Goal: Go to known website: Access a specific website the user already knows

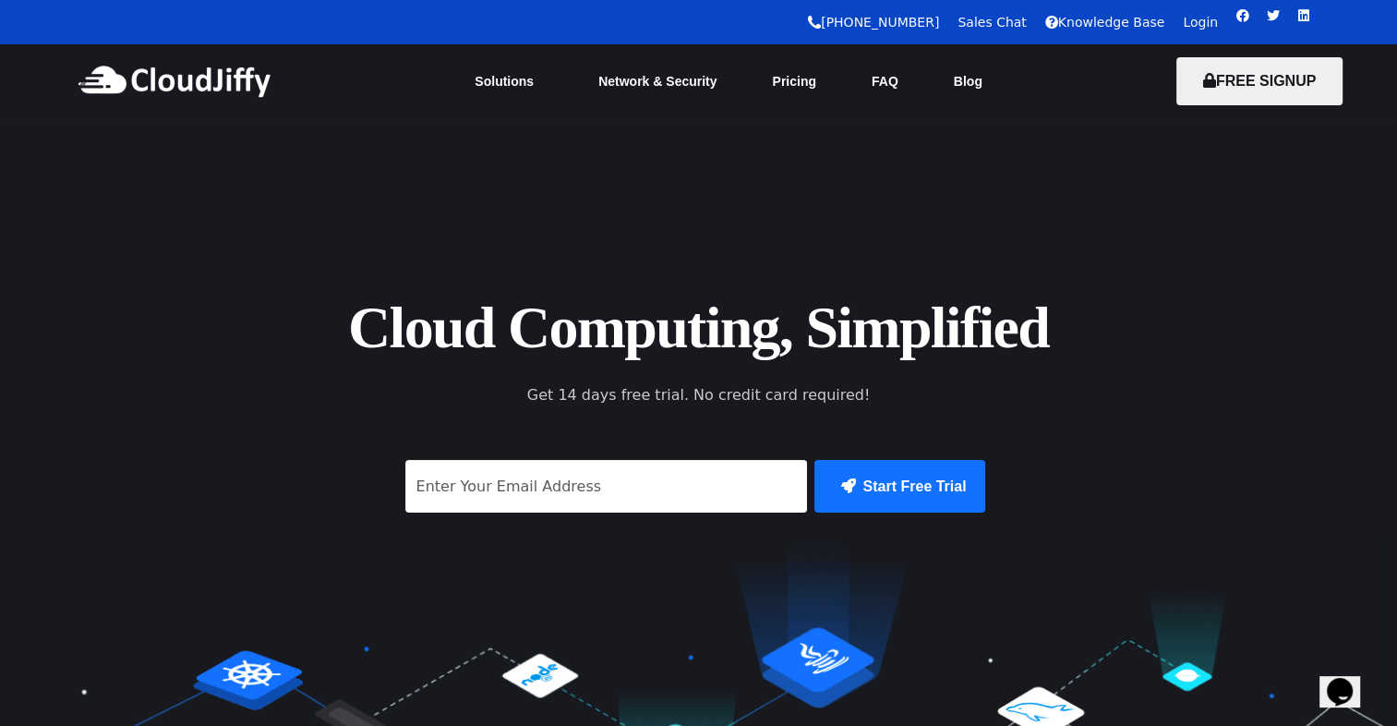
click at [1201, 25] on link "Login" at bounding box center [1200, 22] width 35 height 15
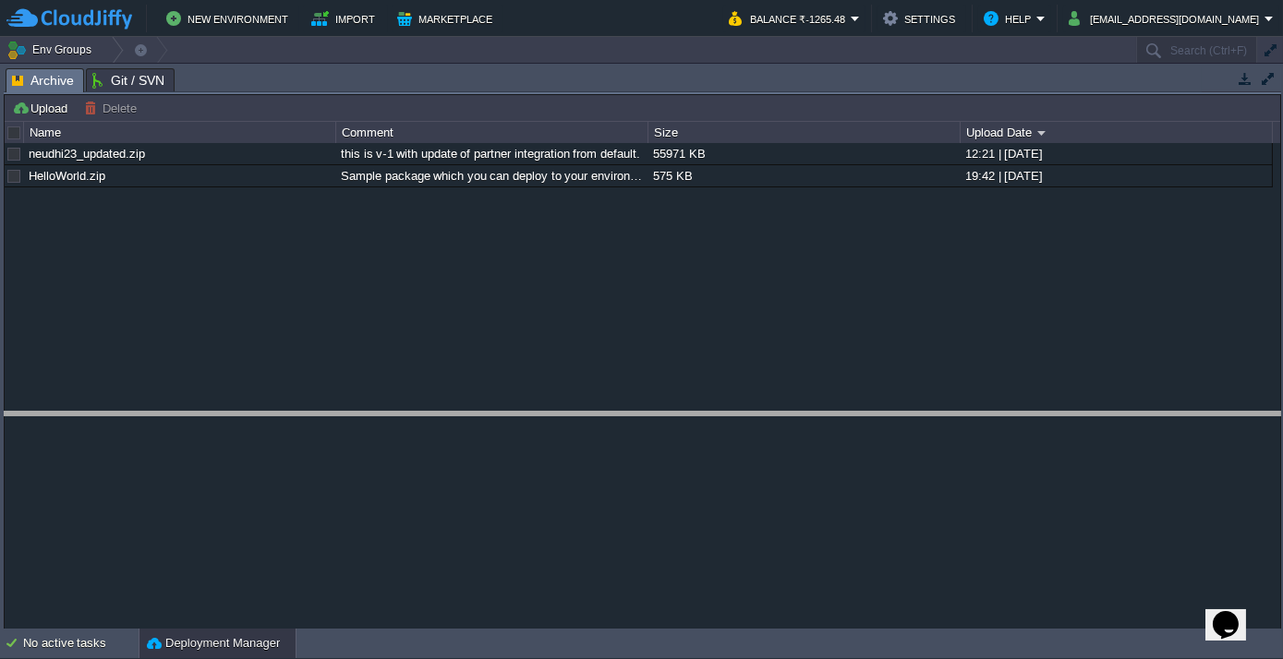
drag, startPoint x: 230, startPoint y: 80, endPoint x: 268, endPoint y: 425, distance: 346.5
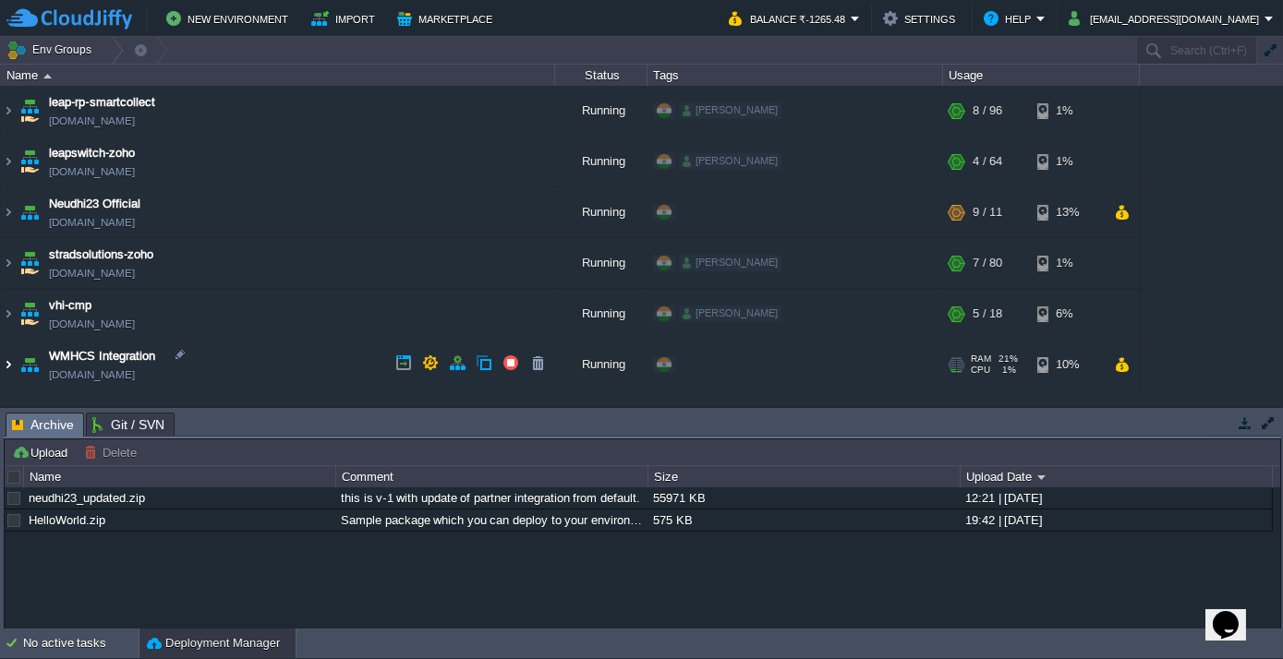
click at [9, 363] on img at bounding box center [8, 365] width 15 height 50
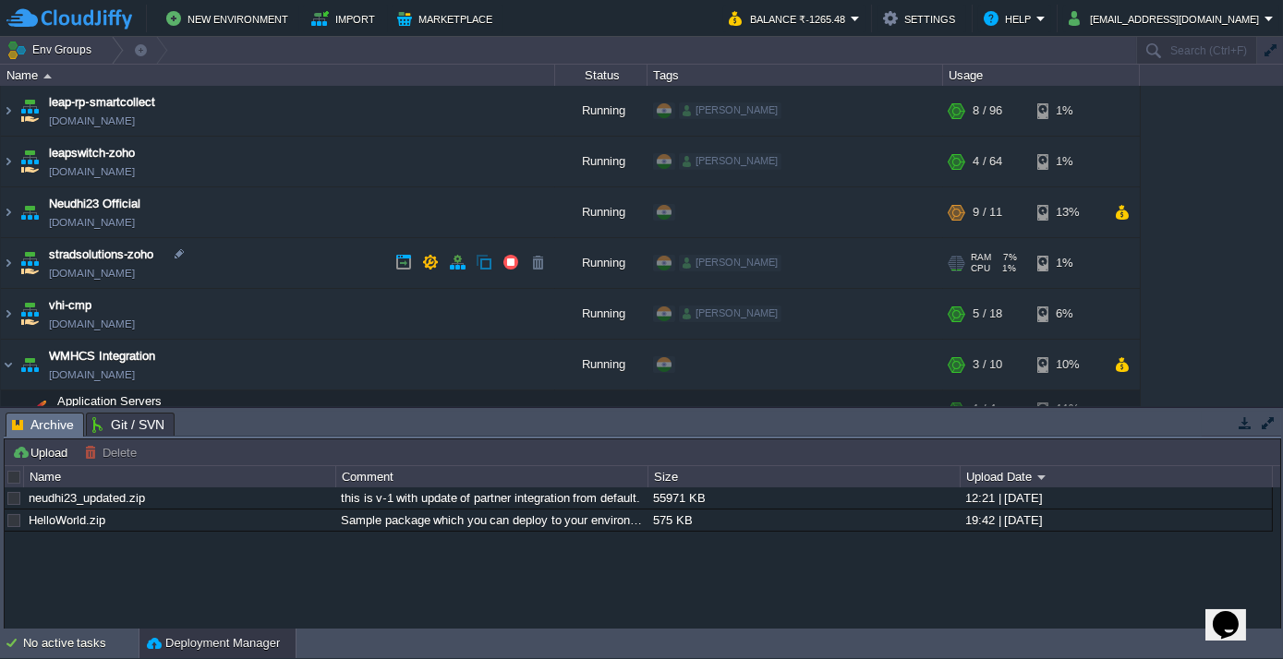
scroll to position [145, 0]
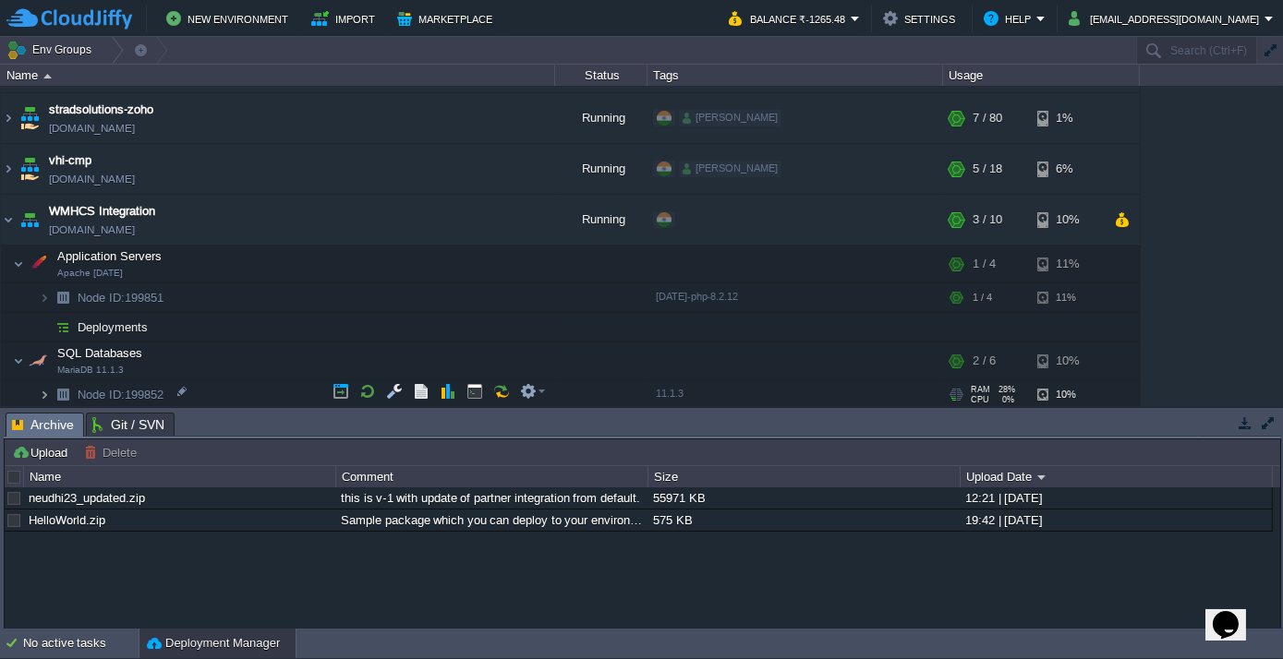
click at [44, 388] on img at bounding box center [44, 394] width 11 height 29
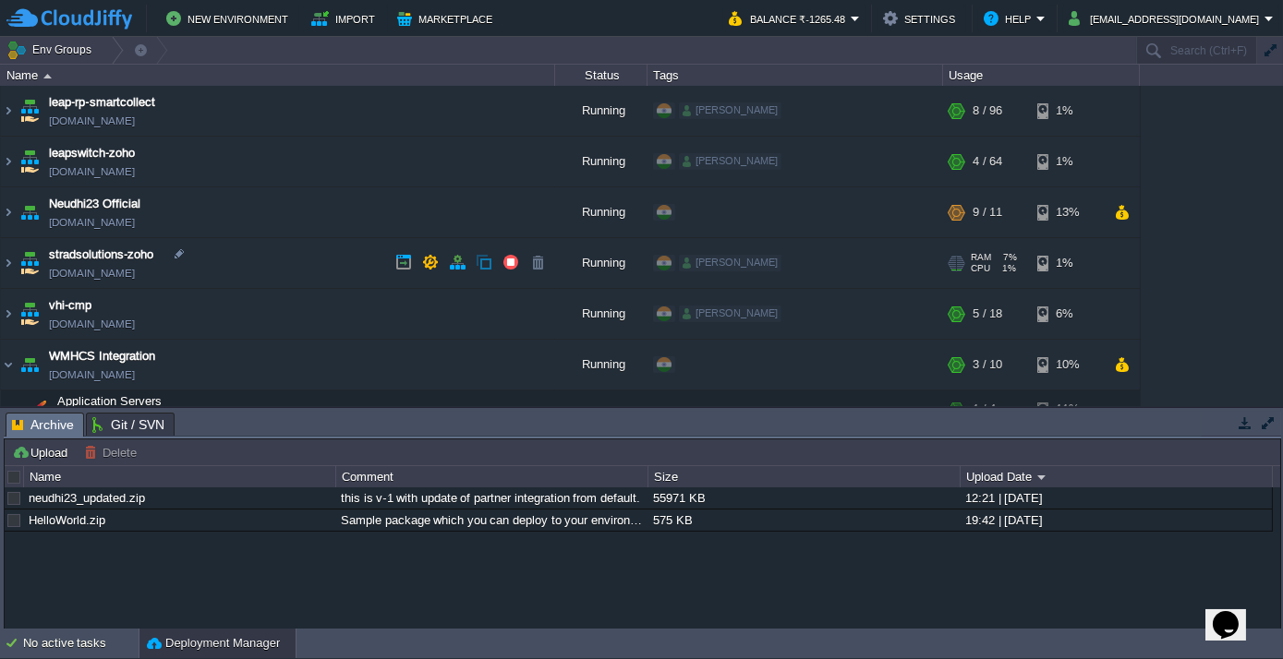
scroll to position [234, 0]
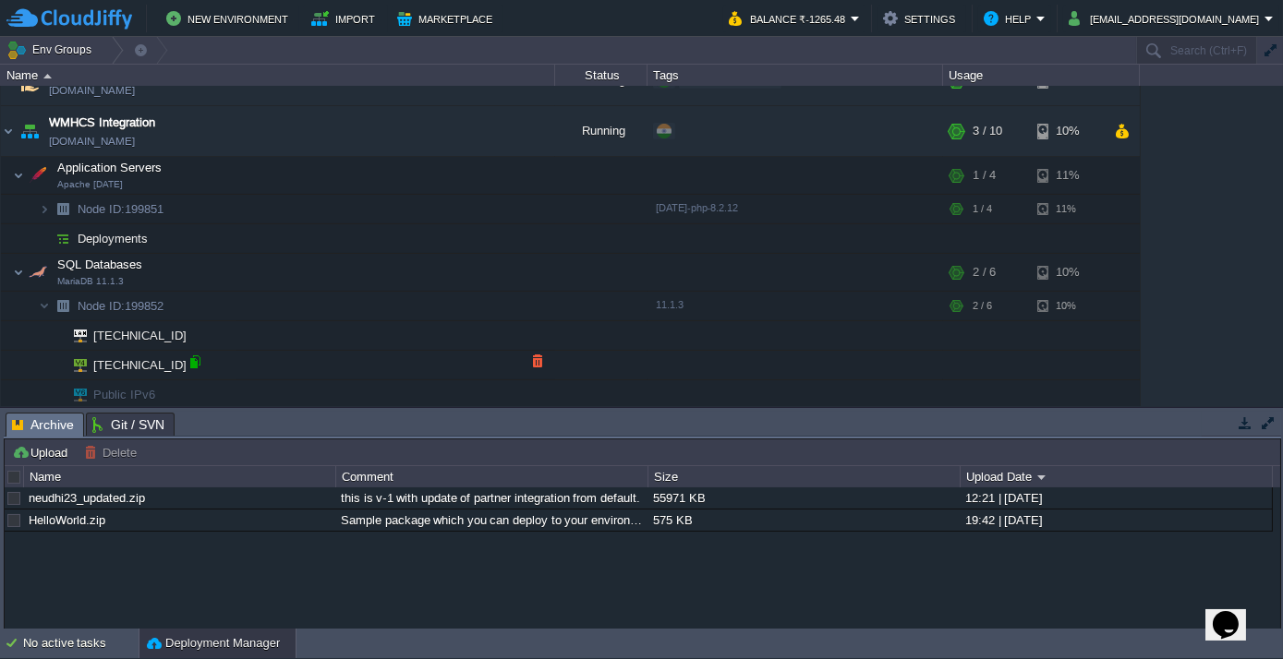
click at [199, 363] on div at bounding box center [195, 362] width 17 height 17
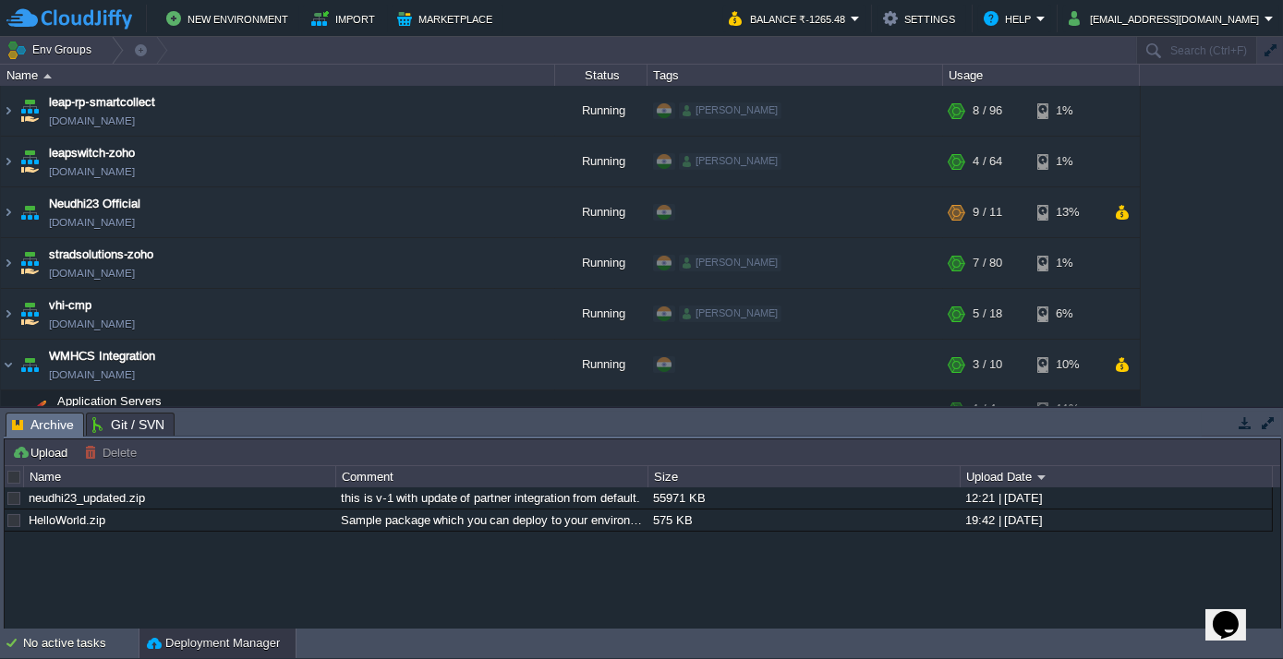
scroll to position [0, 0]
